Goal: Task Accomplishment & Management: Manage account settings

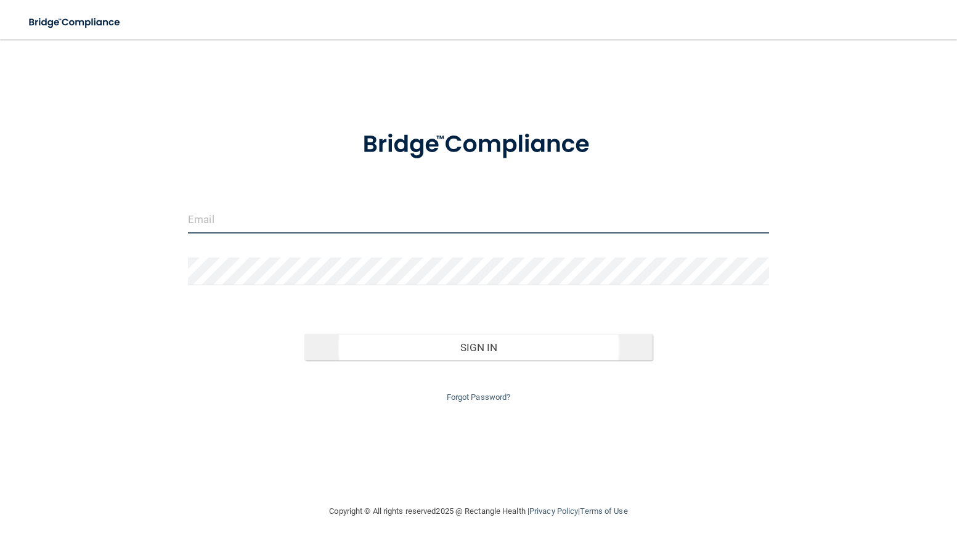
type input "[EMAIL_ADDRESS][DOMAIN_NAME]"
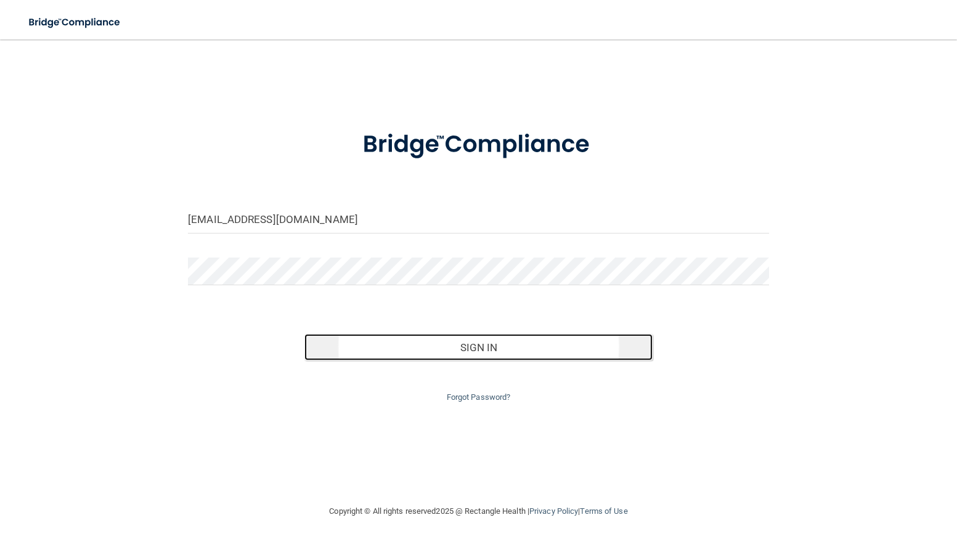
click at [469, 346] on button "Sign In" at bounding box center [479, 347] width 349 height 27
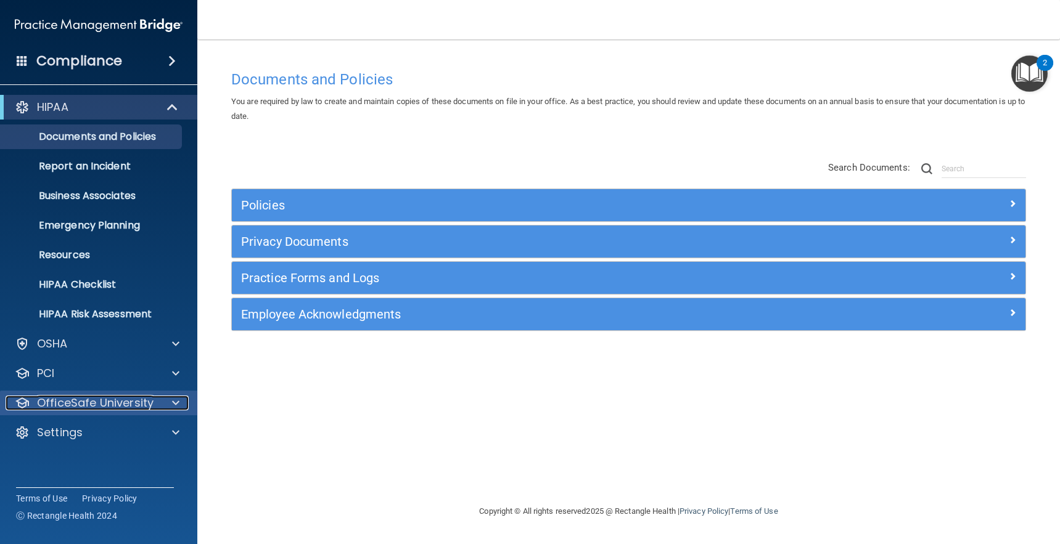
click at [66, 404] on p "OfficeSafe University" at bounding box center [95, 403] width 117 height 15
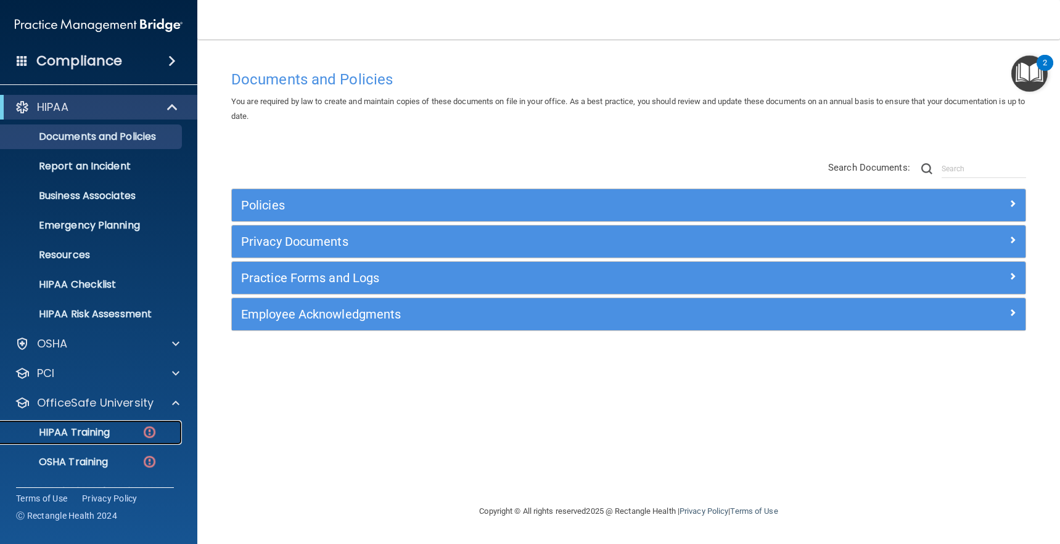
click at [83, 435] on p "HIPAA Training" at bounding box center [59, 433] width 102 height 12
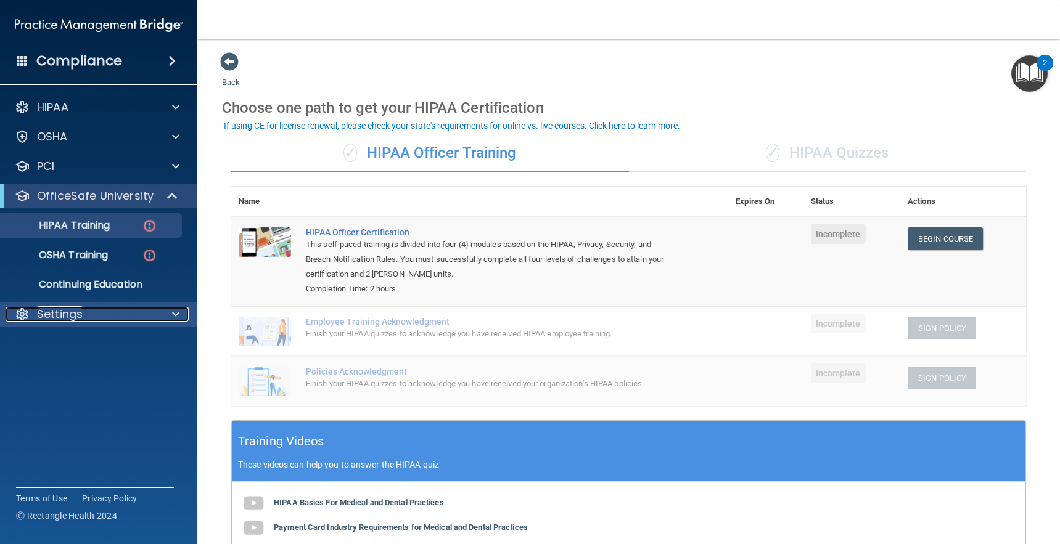
click at [61, 317] on p "Settings" at bounding box center [60, 314] width 46 height 15
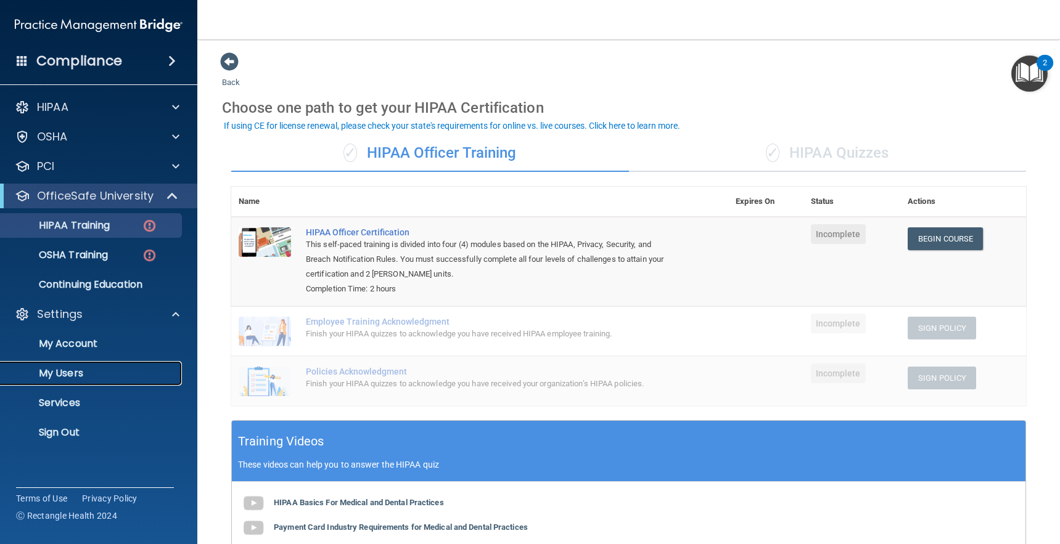
click at [76, 374] on p "My Users" at bounding box center [92, 373] width 168 height 12
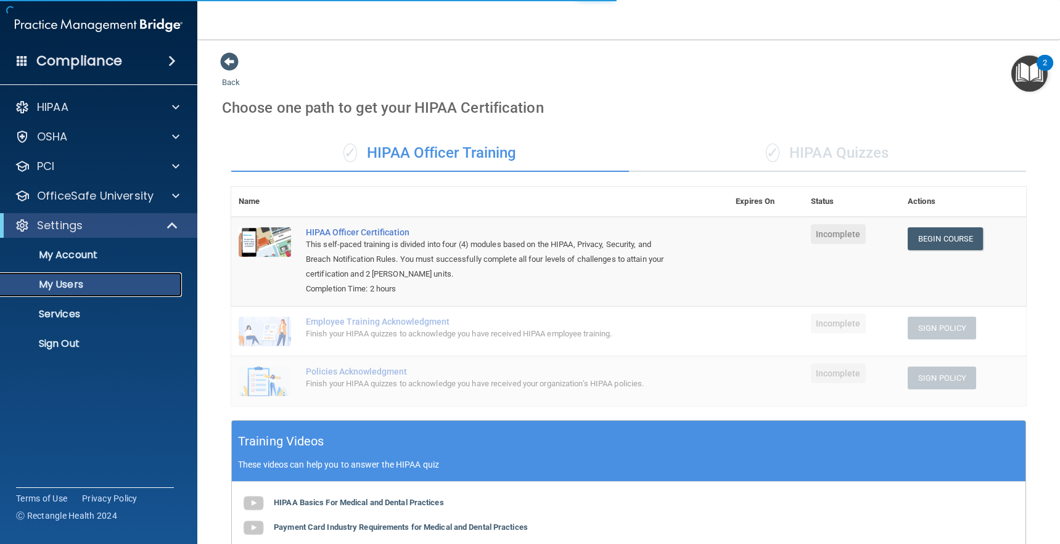
select select "20"
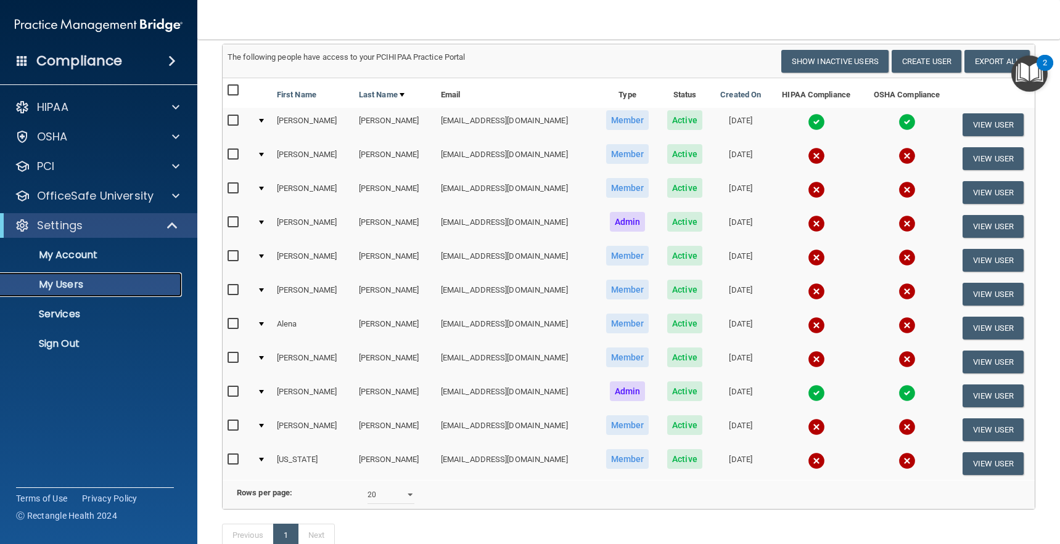
scroll to position [109, 0]
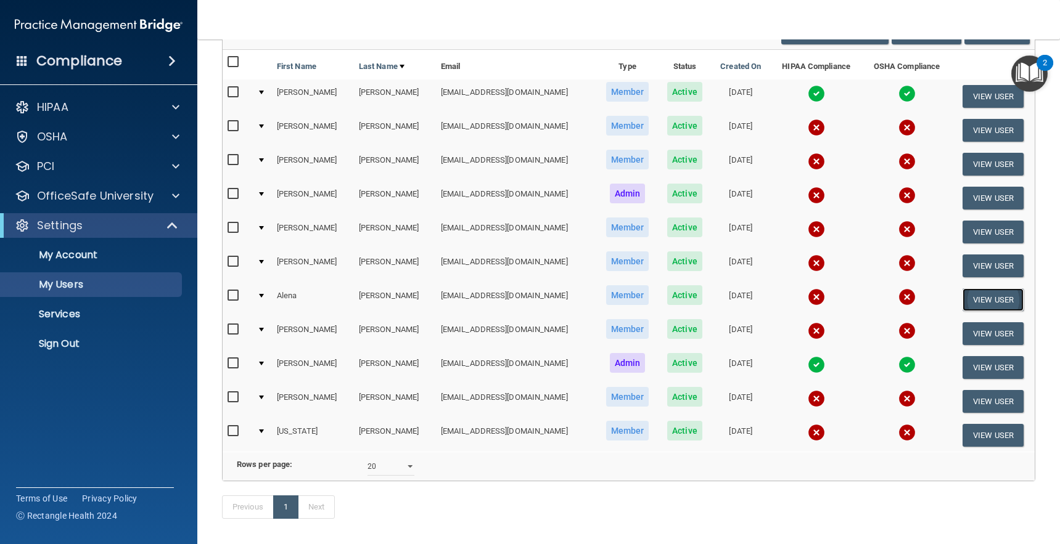
click at [957, 301] on button "View User" at bounding box center [992, 300] width 61 height 23
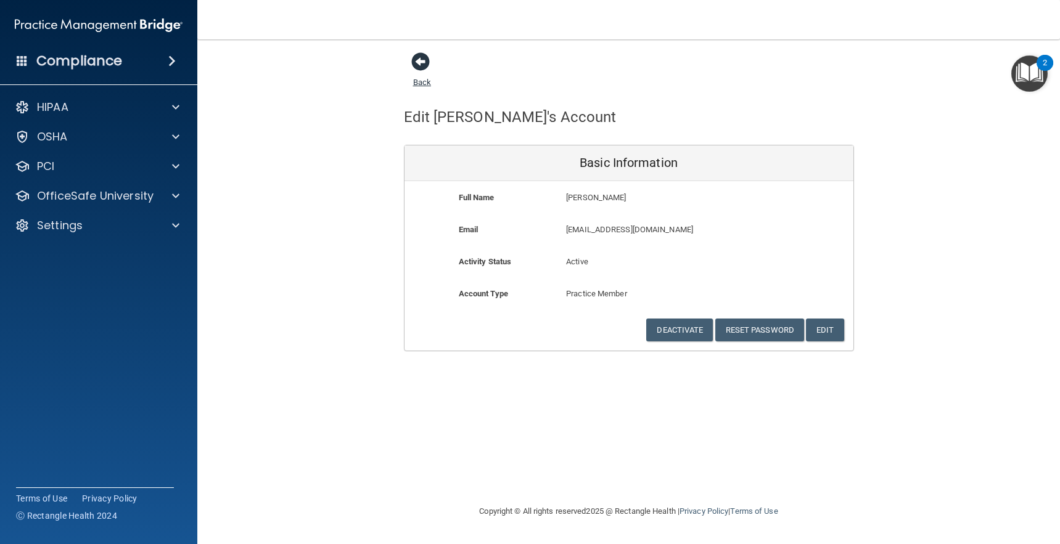
click at [417, 65] on span at bounding box center [420, 61] width 18 height 18
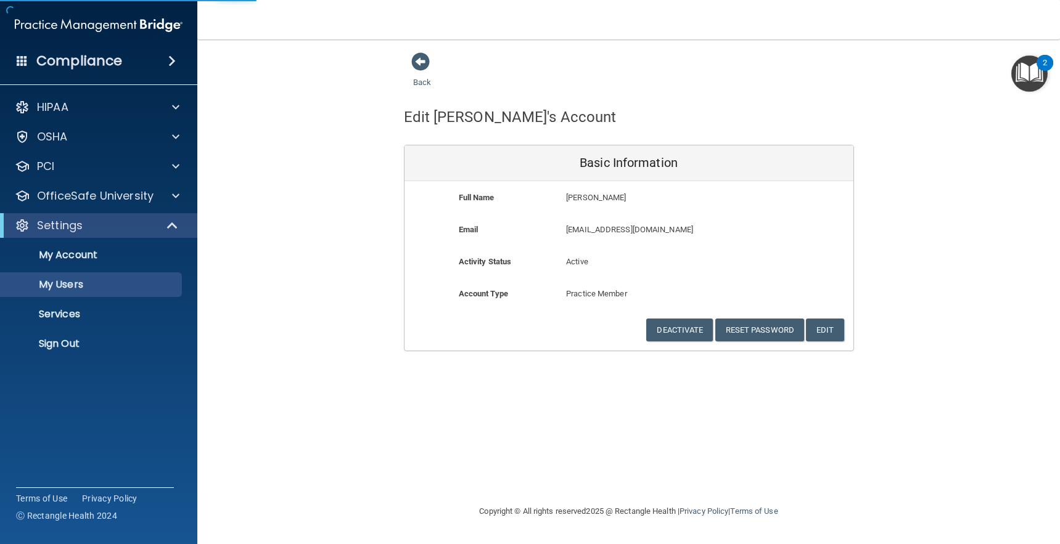
select select "20"
